Goal: Task Accomplishment & Management: Use online tool/utility

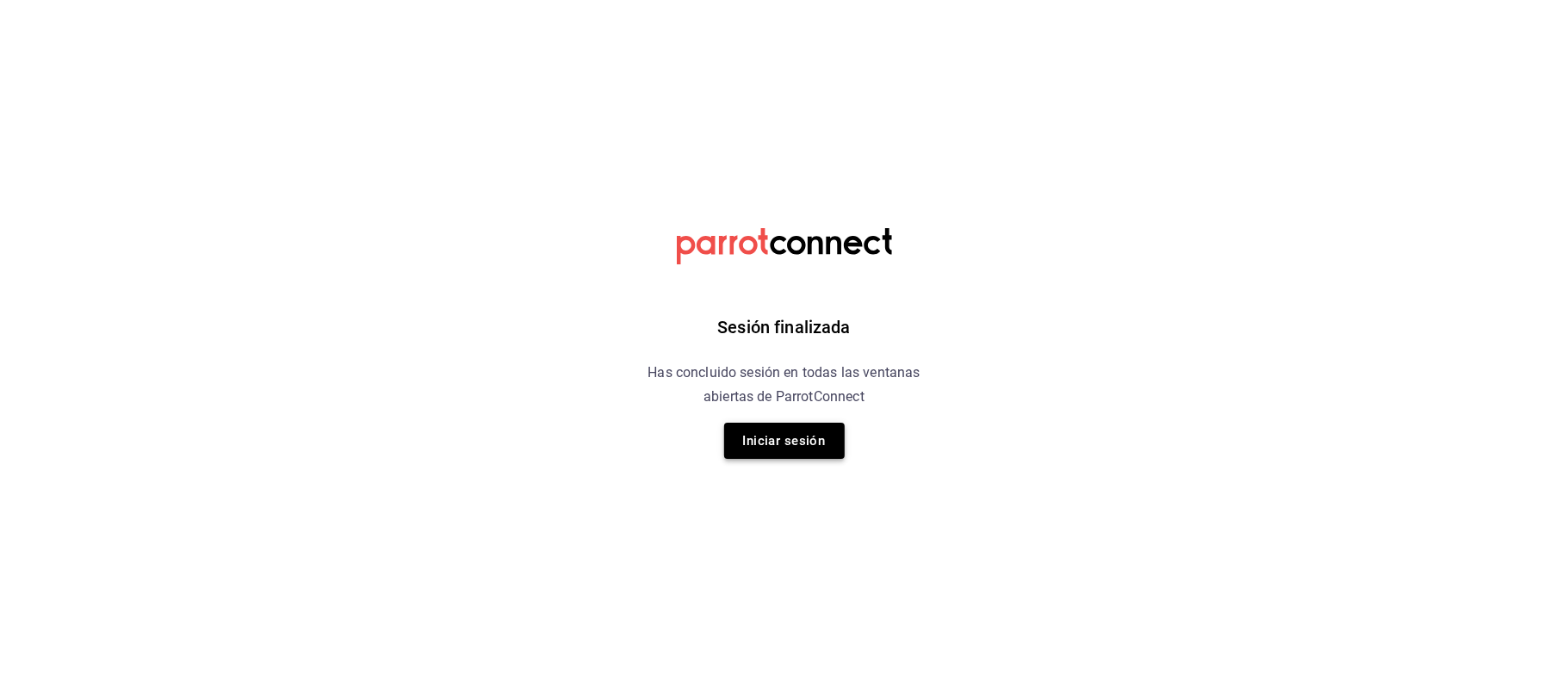
click at [820, 445] on button "Iniciar sesión" at bounding box center [784, 440] width 120 height 36
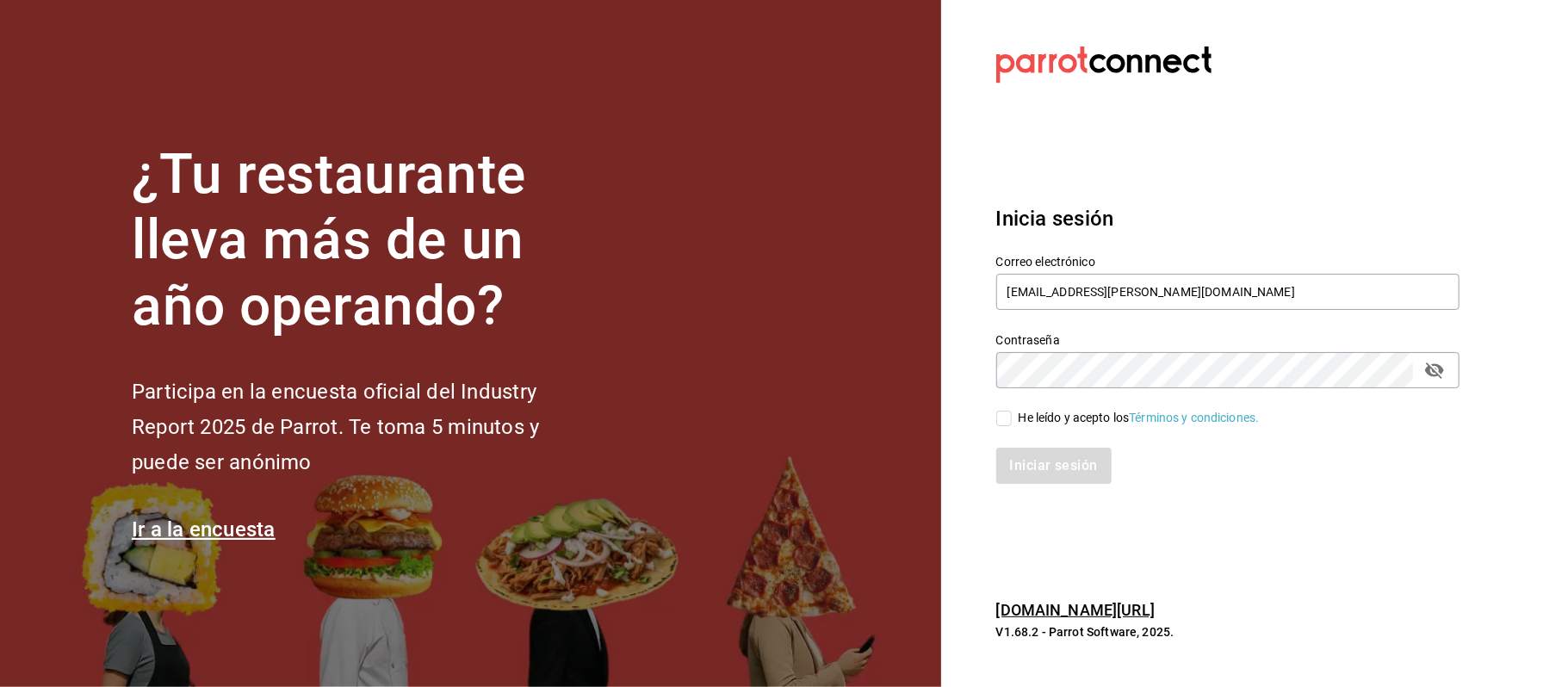
click at [1035, 418] on div "He leído y acepto los Términos y condiciones." at bounding box center [1139, 418] width 241 height 18
click at [1012, 418] on input "He leído y acepto los Términos y condiciones." at bounding box center [1004, 418] width 15 height 15
checkbox input "true"
click at [1030, 458] on button "Iniciar sesión" at bounding box center [1055, 465] width 117 height 36
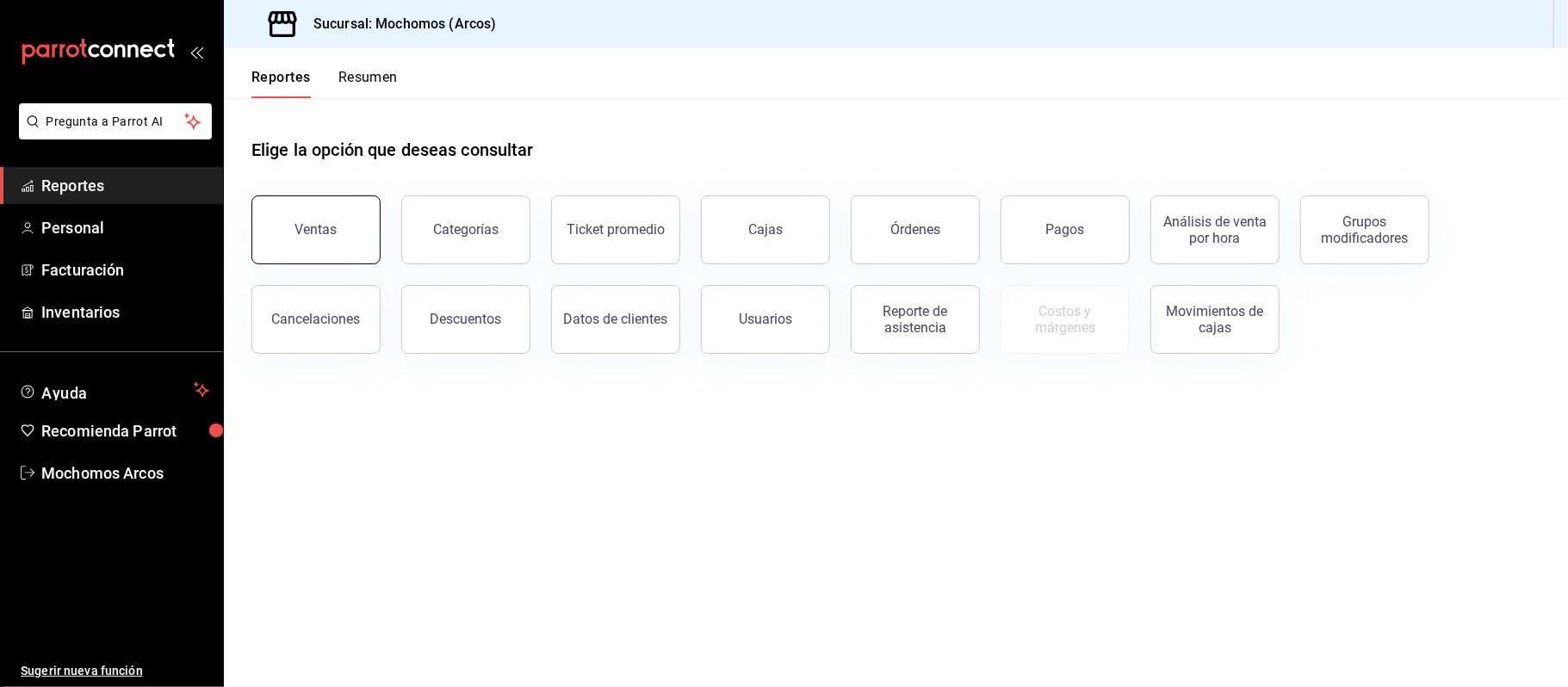
click at [355, 237] on button "Ventas" at bounding box center [316, 230] width 129 height 69
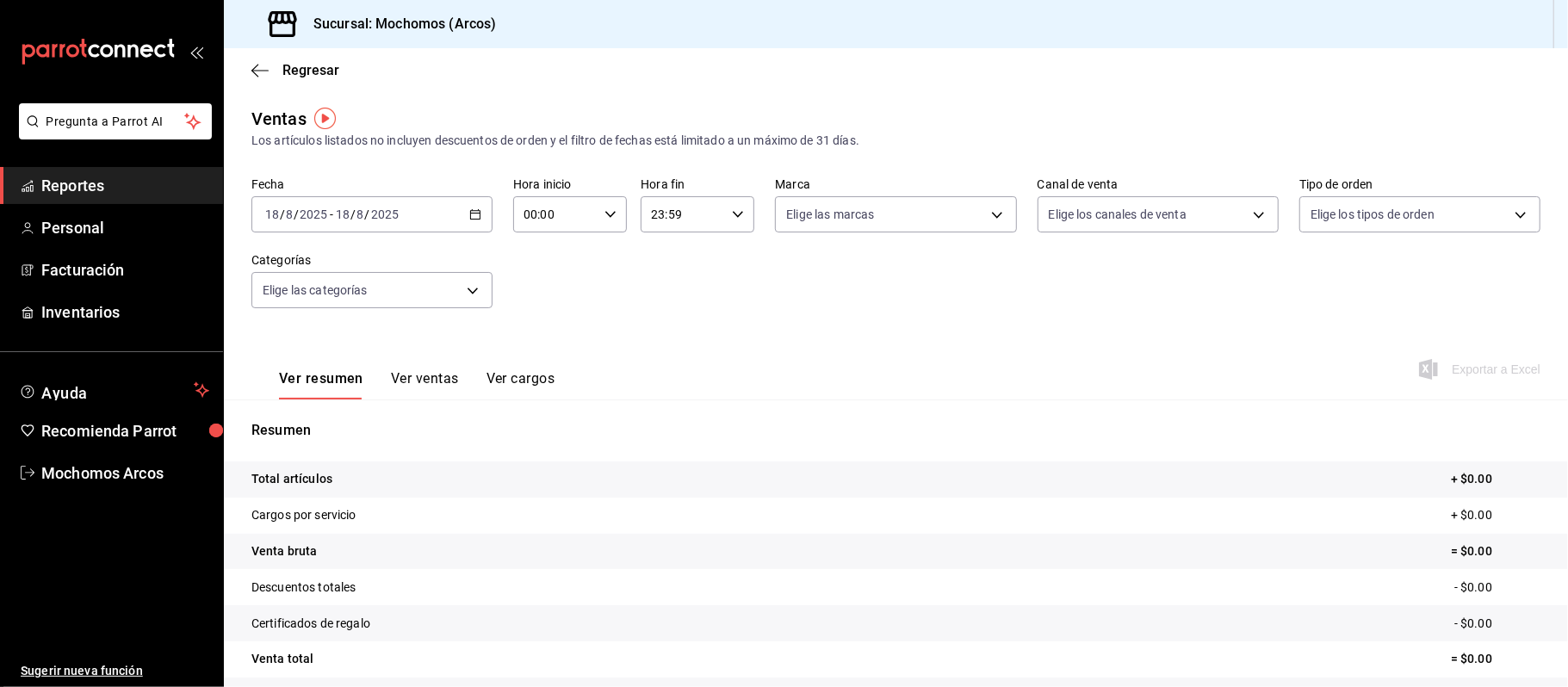
click at [460, 216] on div "2025-08-18 18 / 8 / 2025 - 2025-08-18 18 / 8 / 2025" at bounding box center [372, 214] width 241 height 36
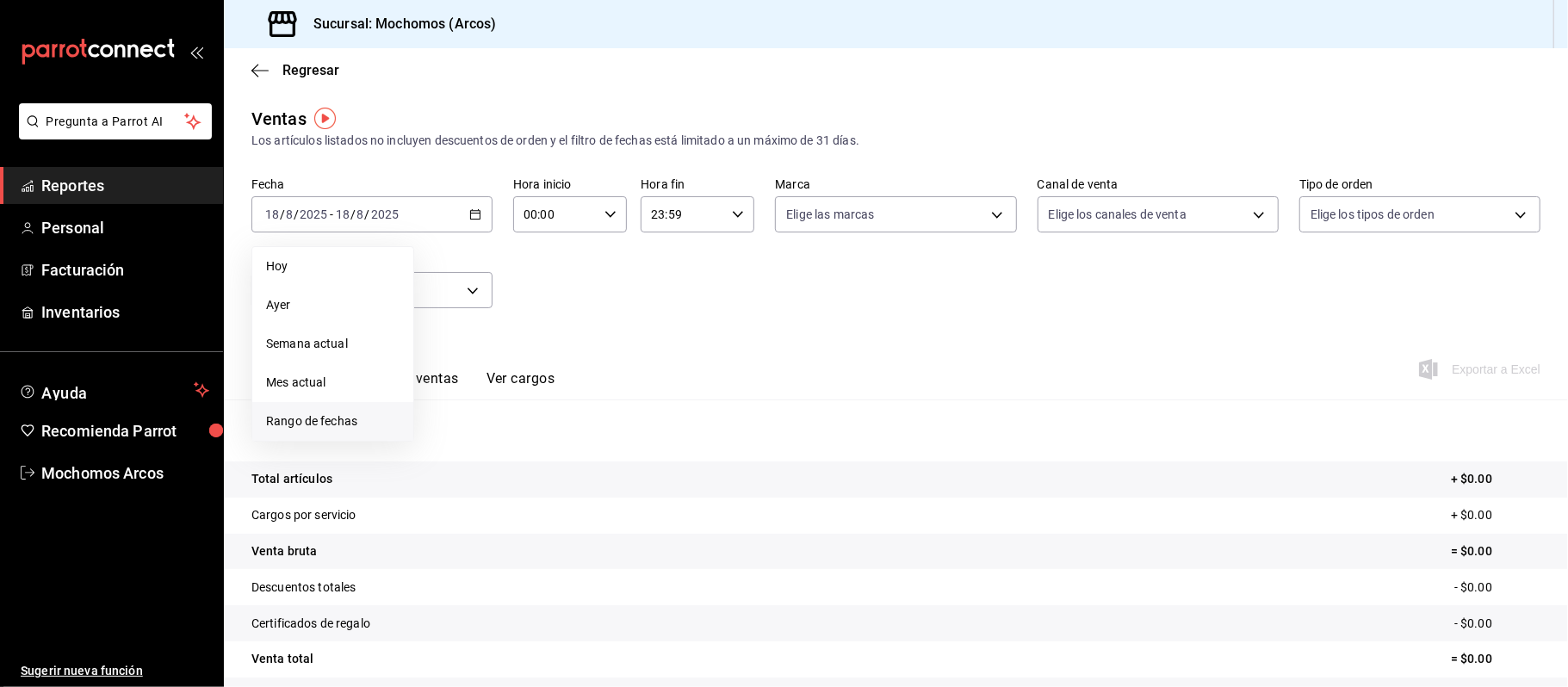
click at [341, 427] on span "Rango de fechas" at bounding box center [332, 421] width 134 height 18
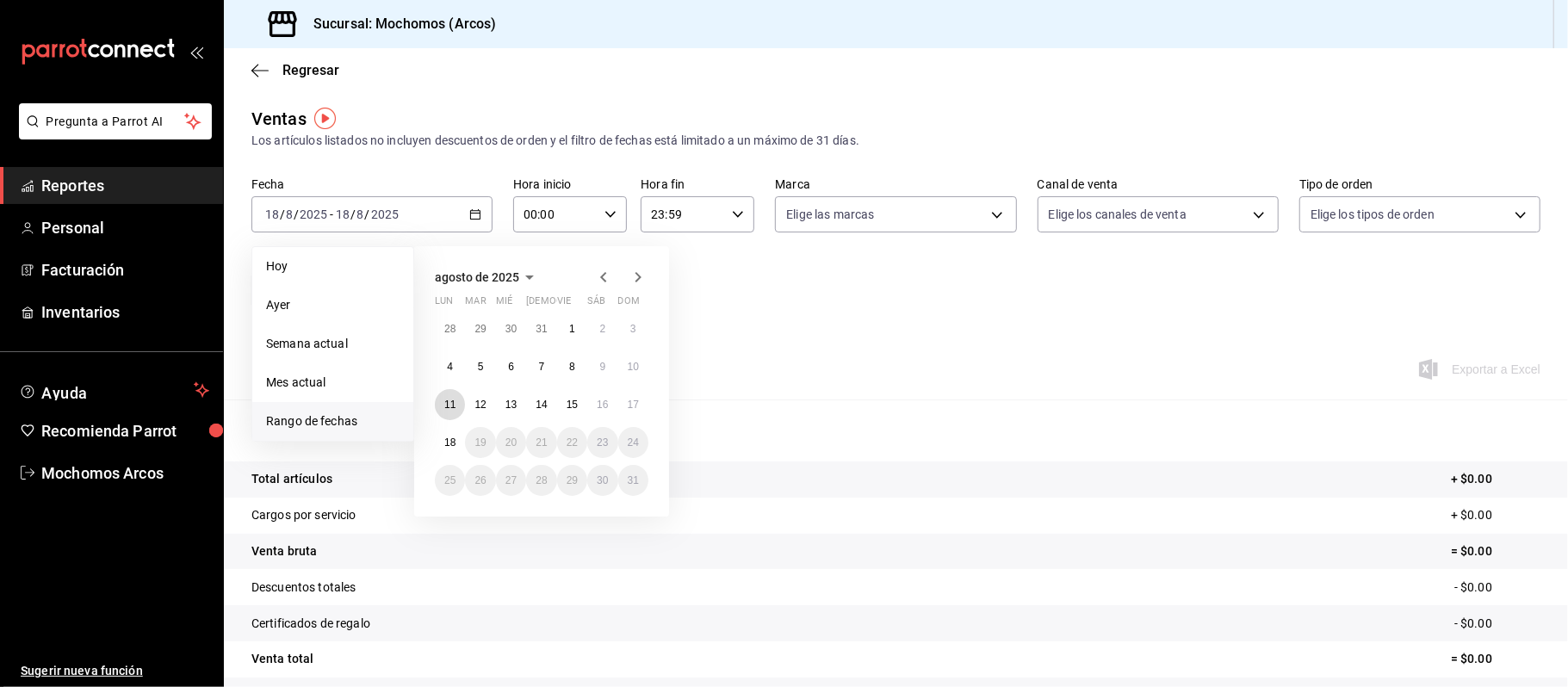
click at [456, 406] on button "11" at bounding box center [450, 404] width 31 height 31
click at [630, 410] on button "17" at bounding box center [633, 404] width 31 height 31
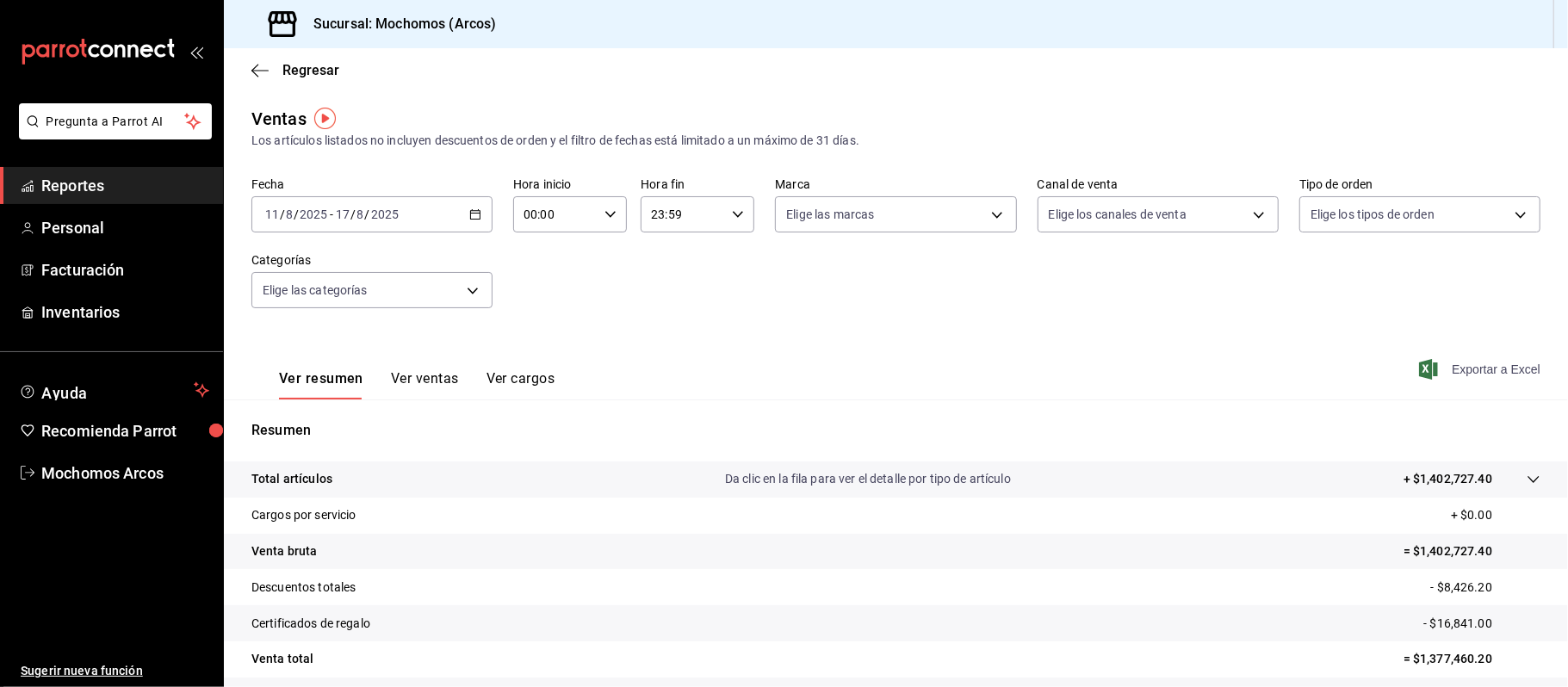
click at [1455, 373] on span "Exportar a Excel" at bounding box center [1481, 369] width 118 height 21
